Goal: Task Accomplishment & Management: Manage account settings

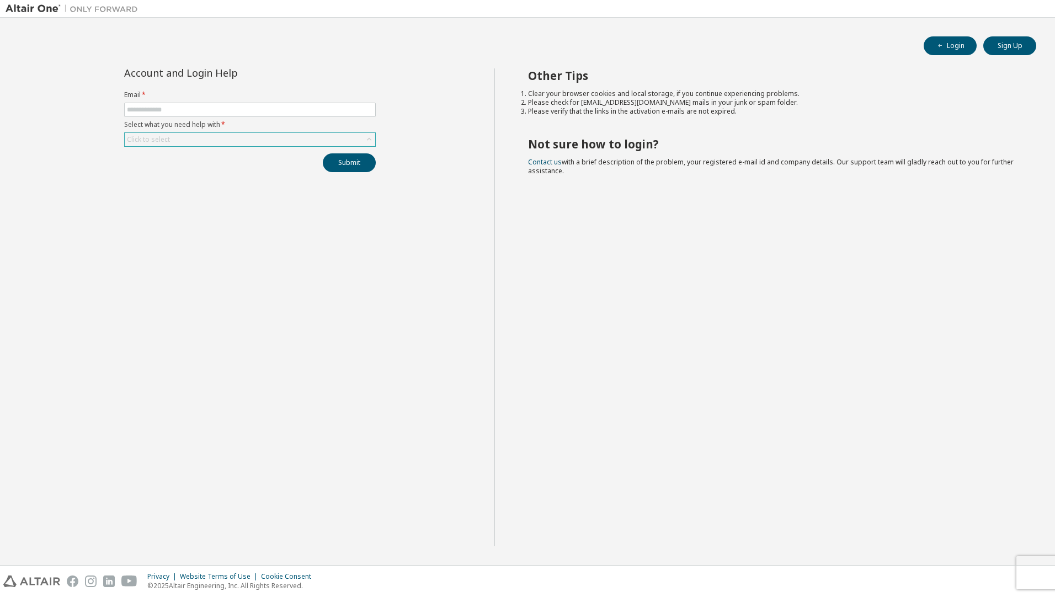
click at [166, 138] on div "Click to select" at bounding box center [148, 139] width 43 height 9
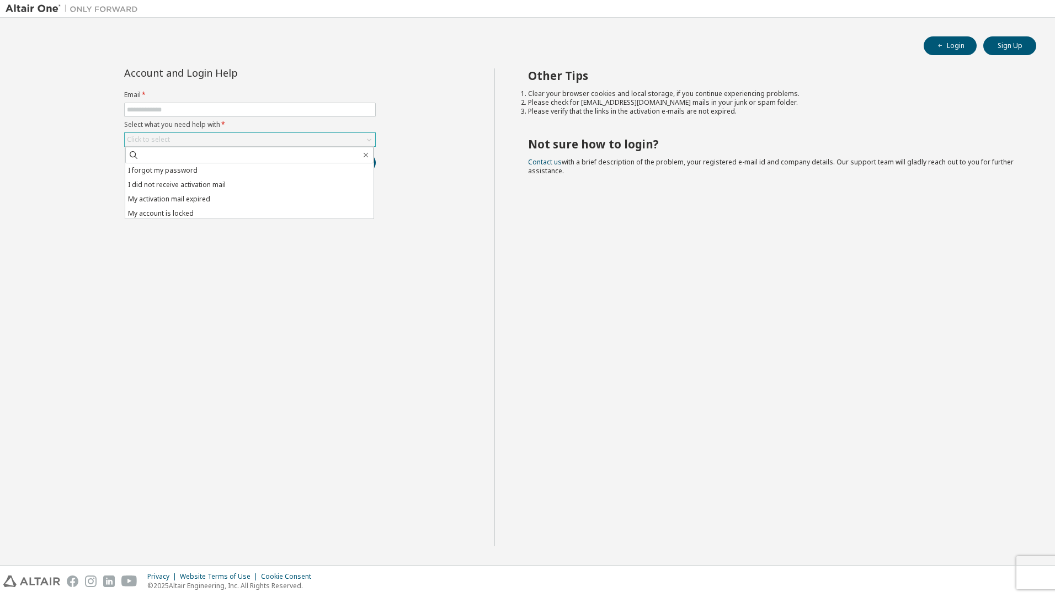
click at [166, 138] on div "Click to select" at bounding box center [148, 139] width 43 height 9
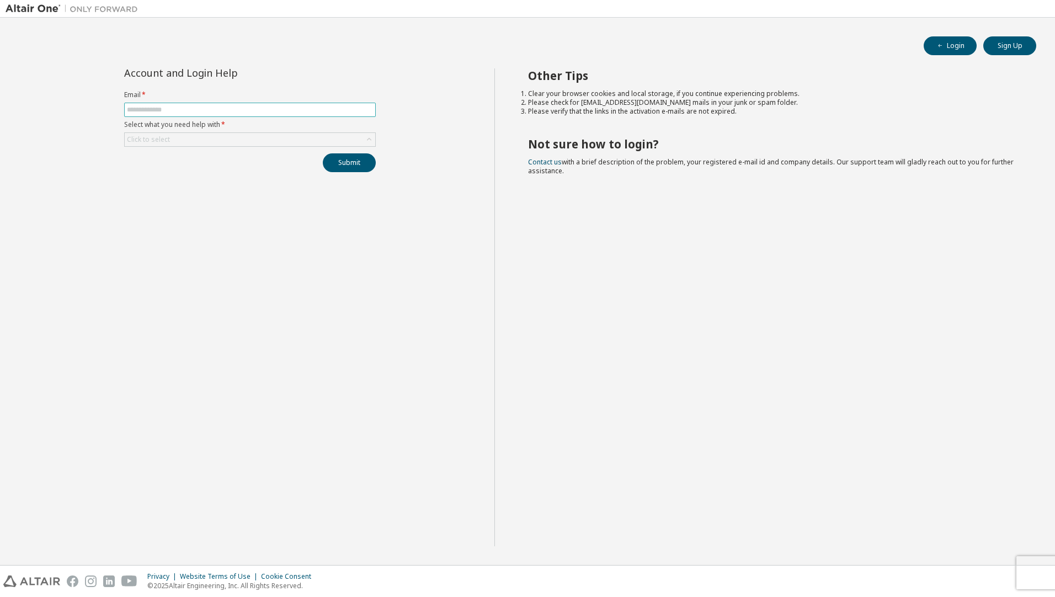
click at [155, 108] on input "text" at bounding box center [250, 109] width 246 height 9
click at [165, 106] on input "text" at bounding box center [250, 109] width 246 height 9
type input "**********"
click at [185, 143] on div "Click to select" at bounding box center [250, 139] width 251 height 13
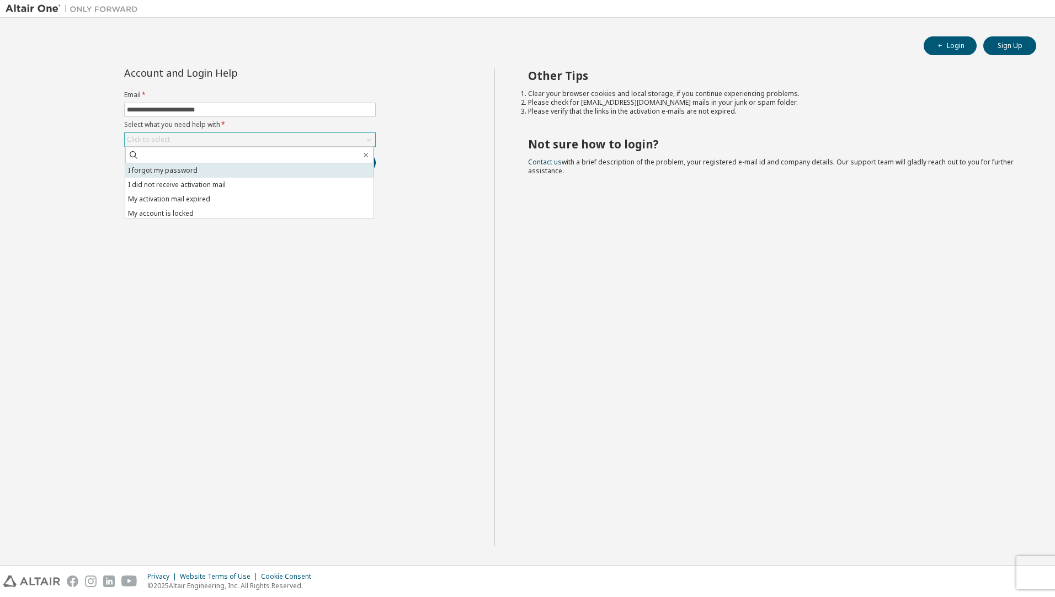
click at [157, 171] on li "I forgot my password" at bounding box center [249, 170] width 248 height 14
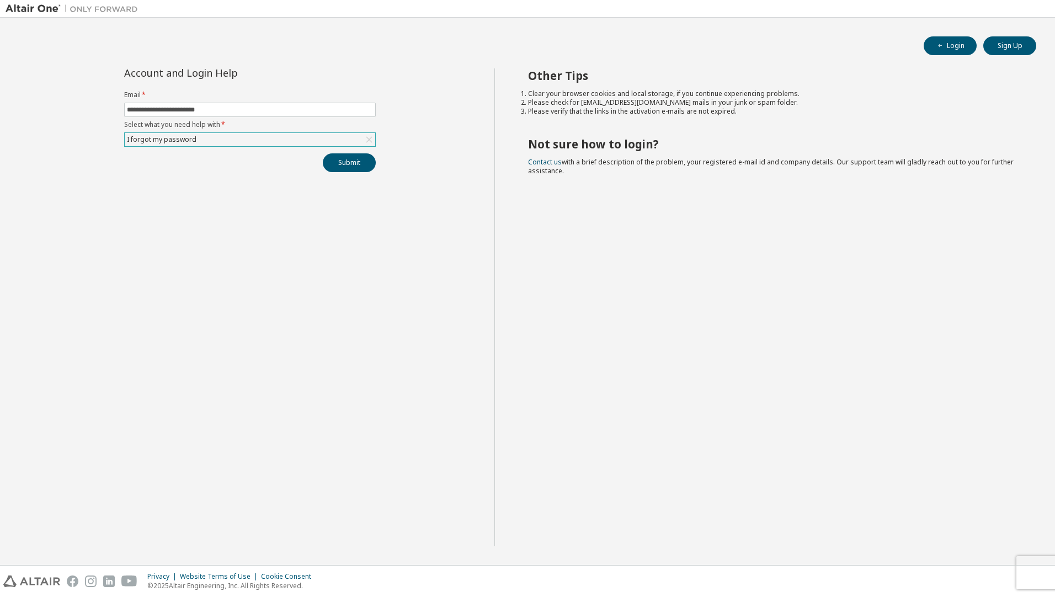
click at [164, 141] on div "I forgot my password" at bounding box center [161, 140] width 73 height 12
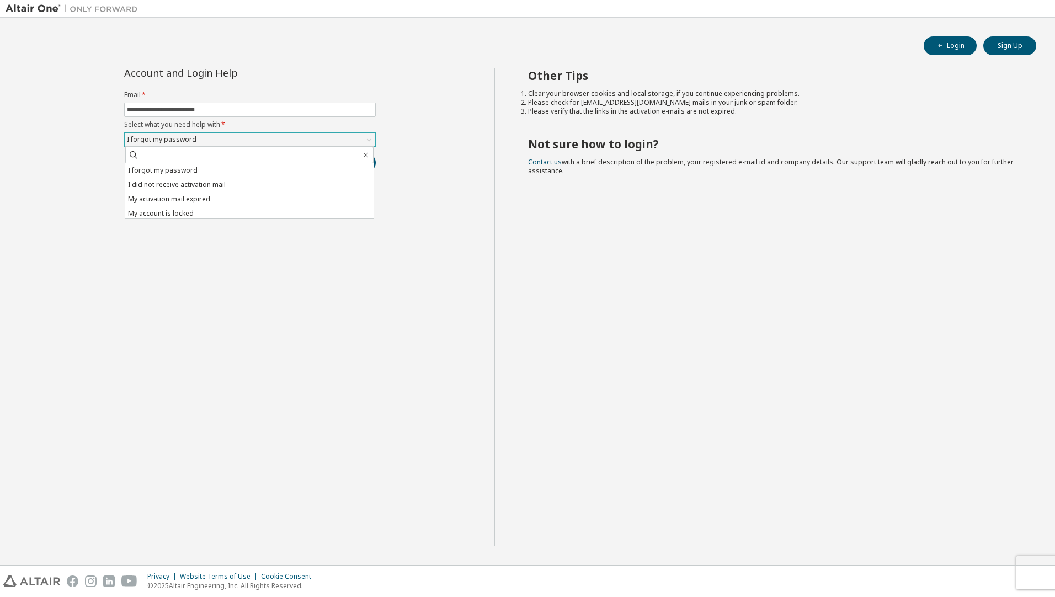
click at [163, 141] on div "I forgot my password" at bounding box center [161, 140] width 73 height 12
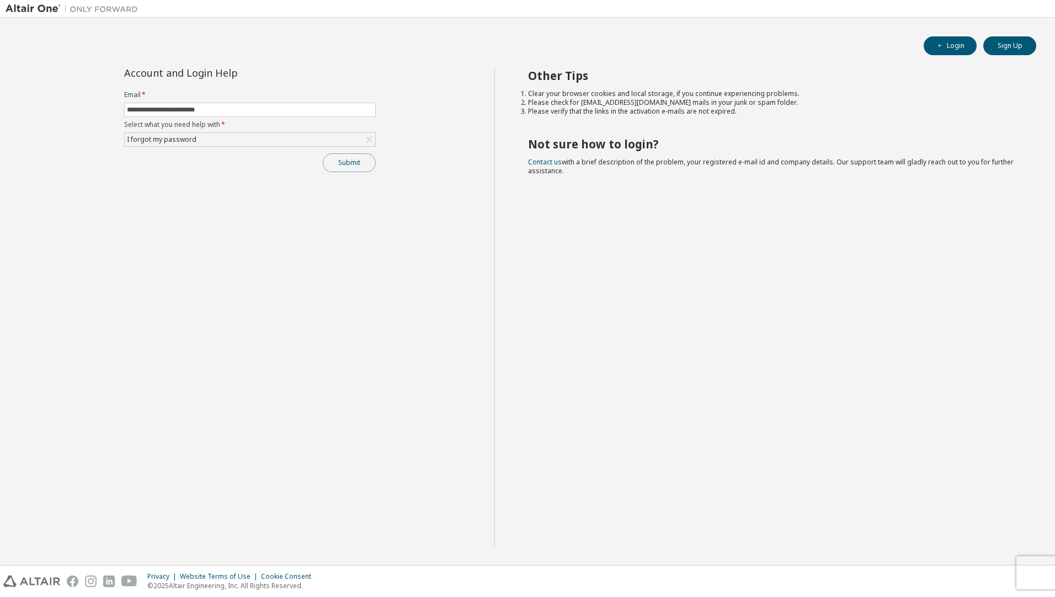
click at [349, 162] on button "Submit" at bounding box center [349, 162] width 53 height 19
click at [347, 164] on button "Submit" at bounding box center [349, 162] width 53 height 19
click at [348, 162] on button "Submit" at bounding box center [349, 162] width 53 height 19
